Goal: Transaction & Acquisition: Purchase product/service

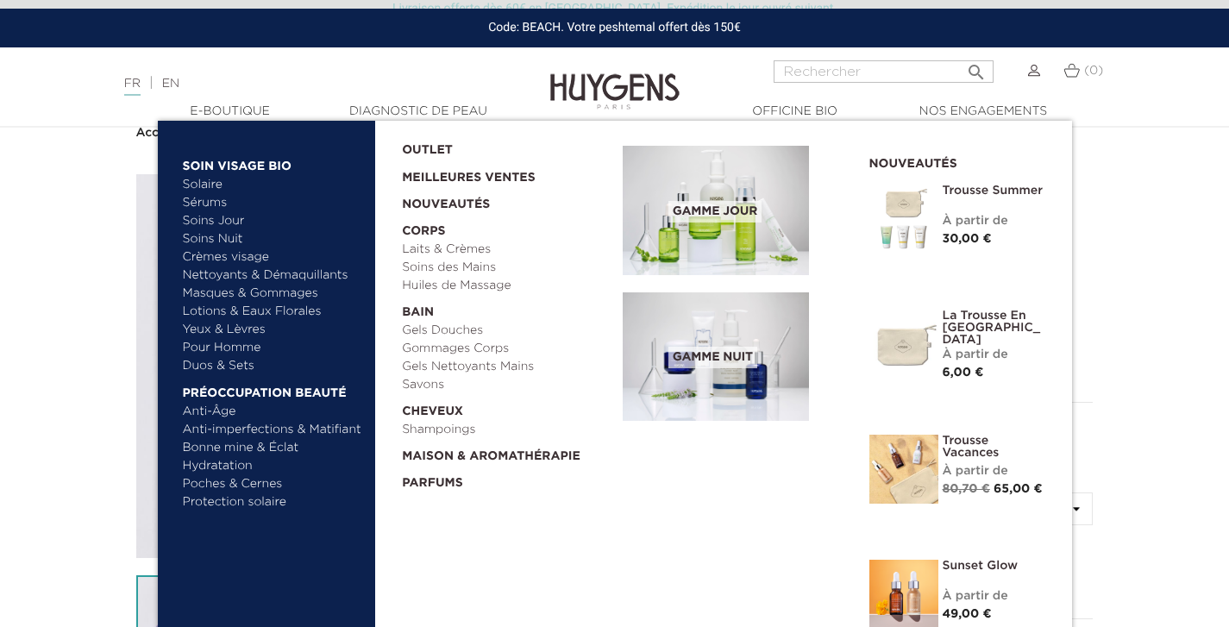
click at [771, 254] on img at bounding box center [716, 210] width 186 height 129
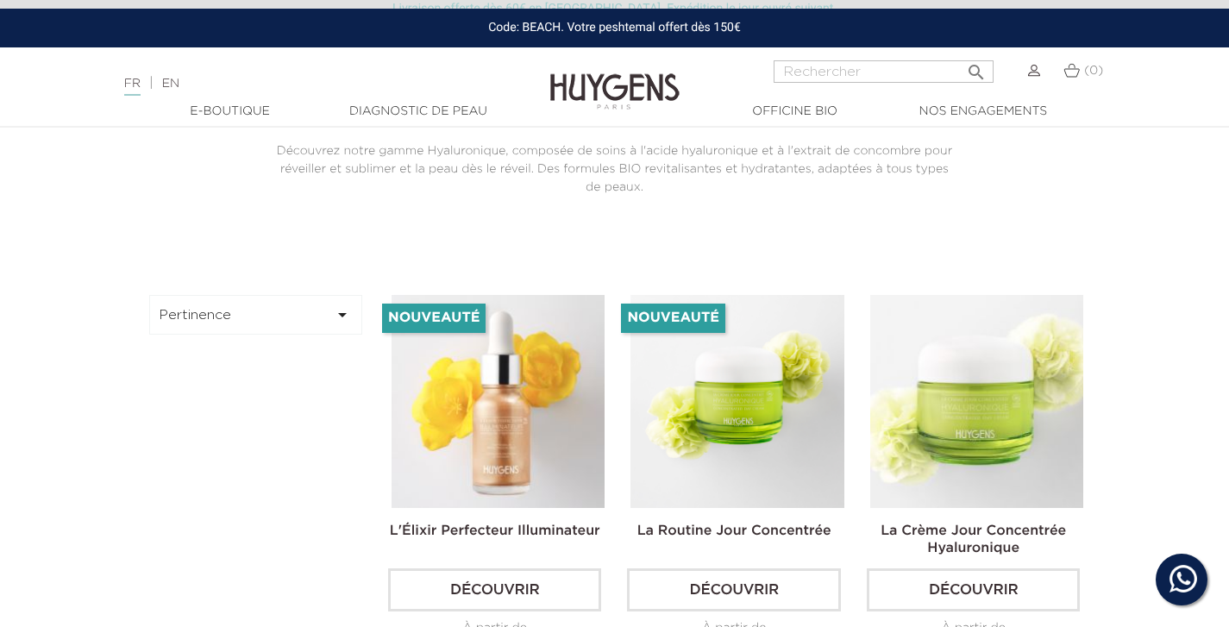
scroll to position [492, 0]
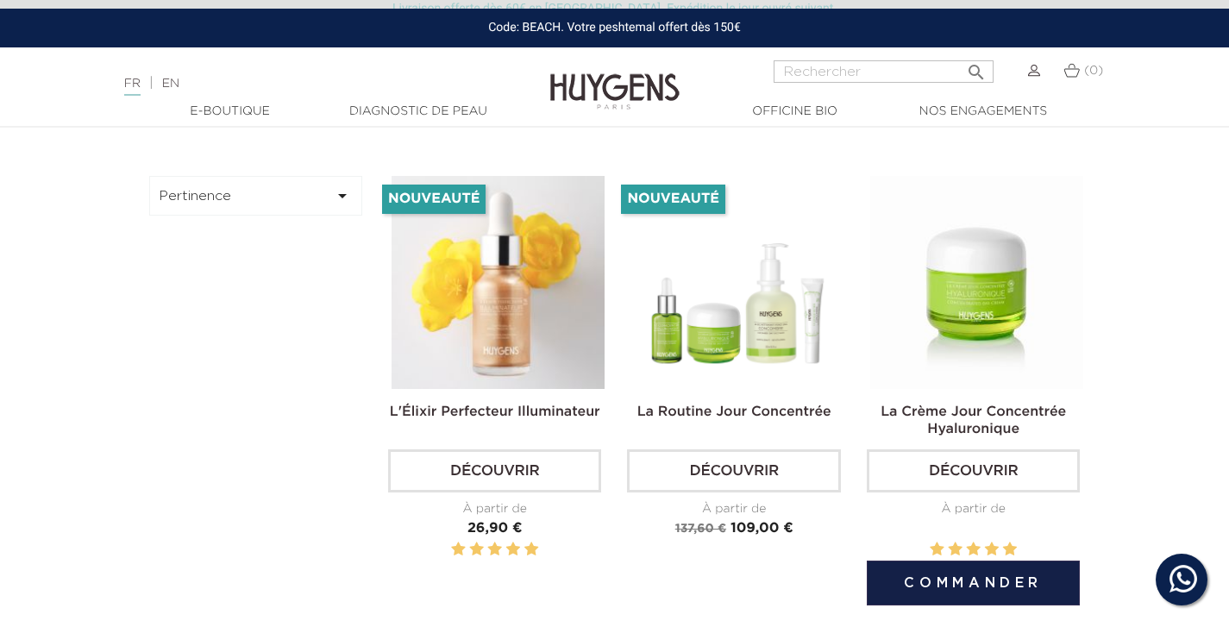
click at [975, 355] on img at bounding box center [977, 282] width 213 height 213
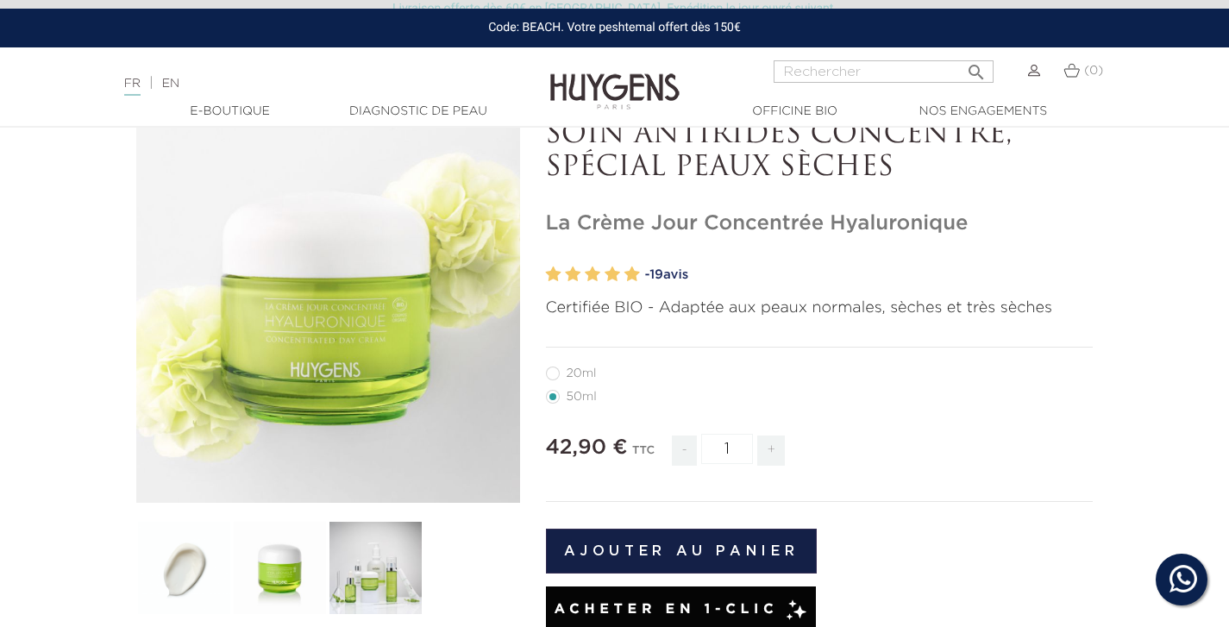
click at [553, 371] on label27"] "20ml" at bounding box center [582, 374] width 72 height 14
radio input "true"
